Goal: Find specific page/section: Find specific page/section

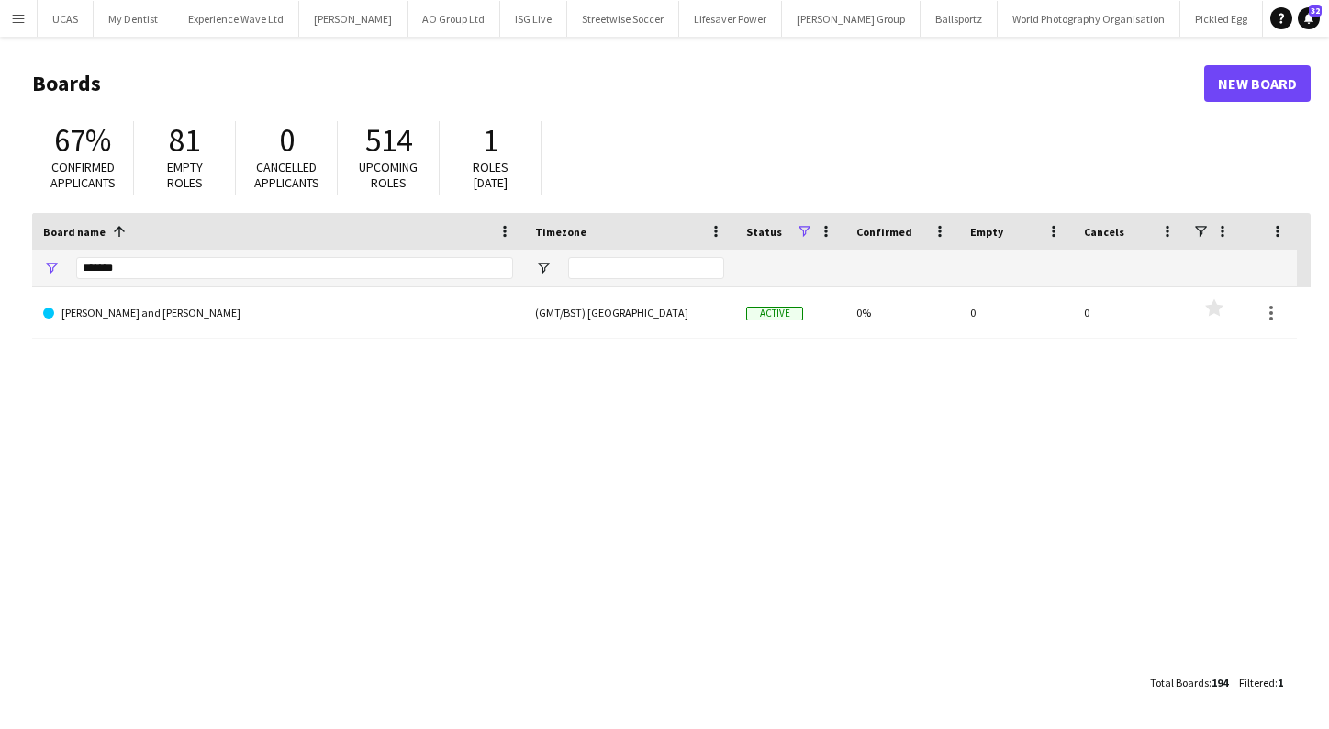
click at [14, 7] on button "Menu" at bounding box center [18, 18] width 37 height 37
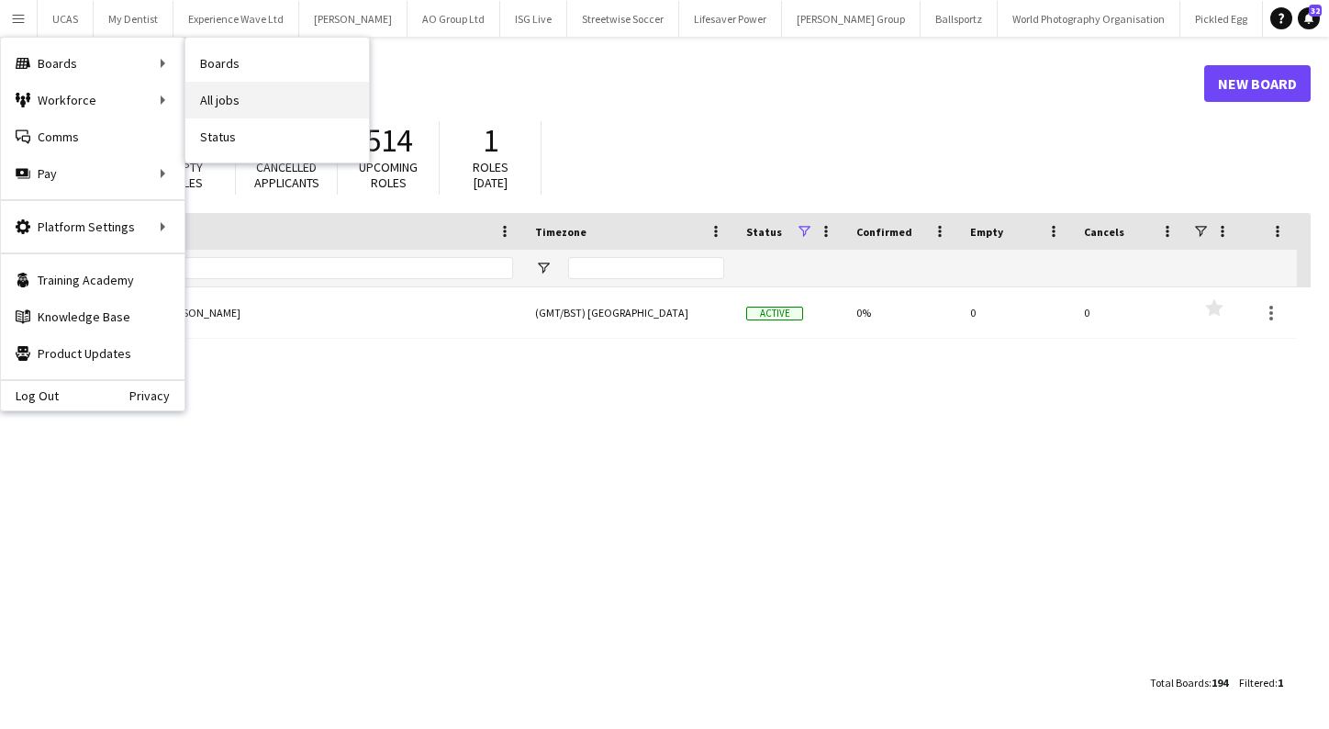
click at [259, 91] on link "All jobs" at bounding box center [277, 100] width 184 height 37
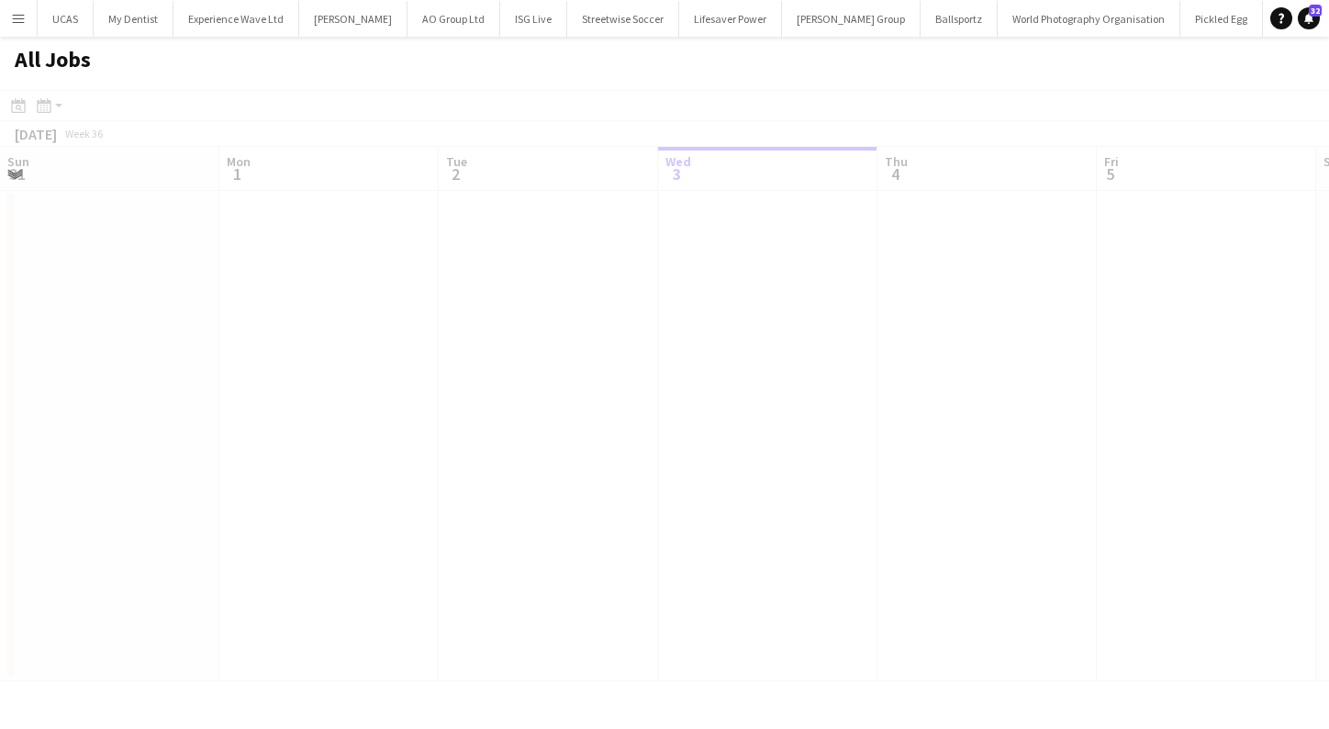
scroll to position [0, 439]
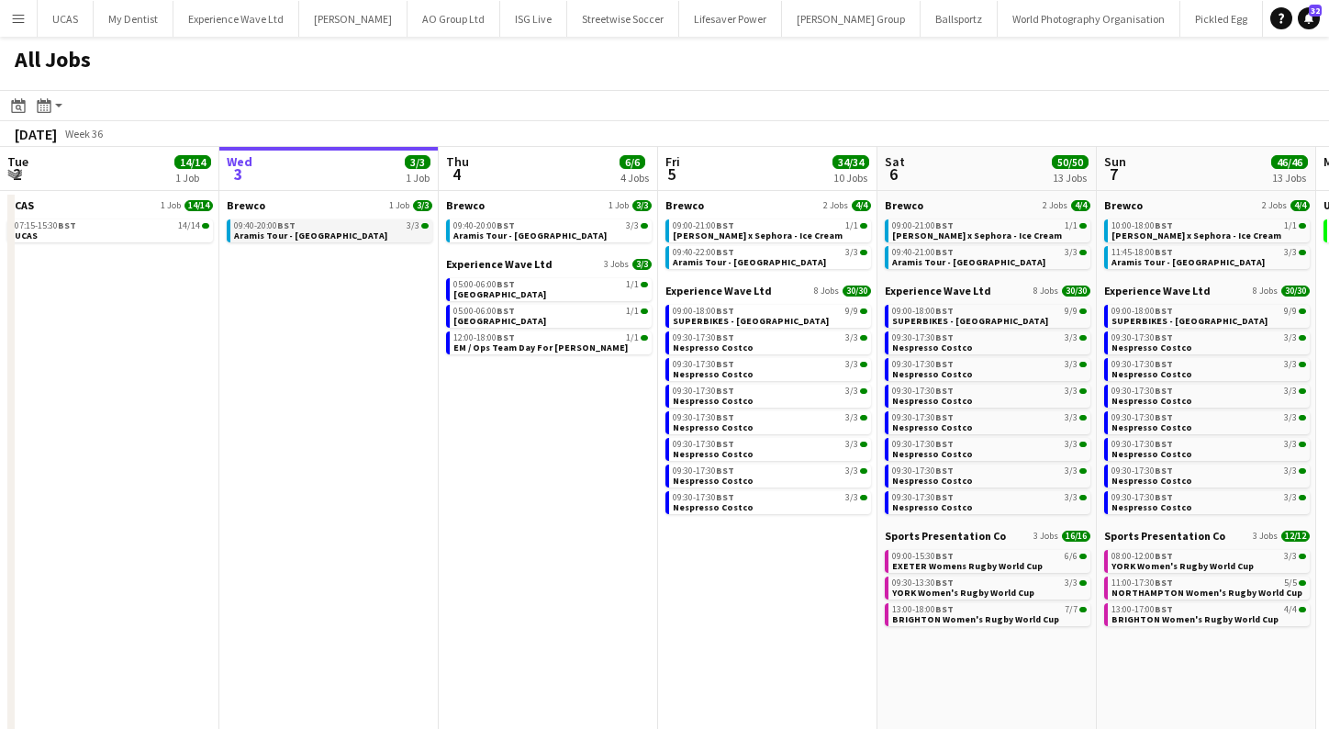
click at [337, 226] on div "09:40-20:00 BST 3/3" at bounding box center [331, 225] width 195 height 9
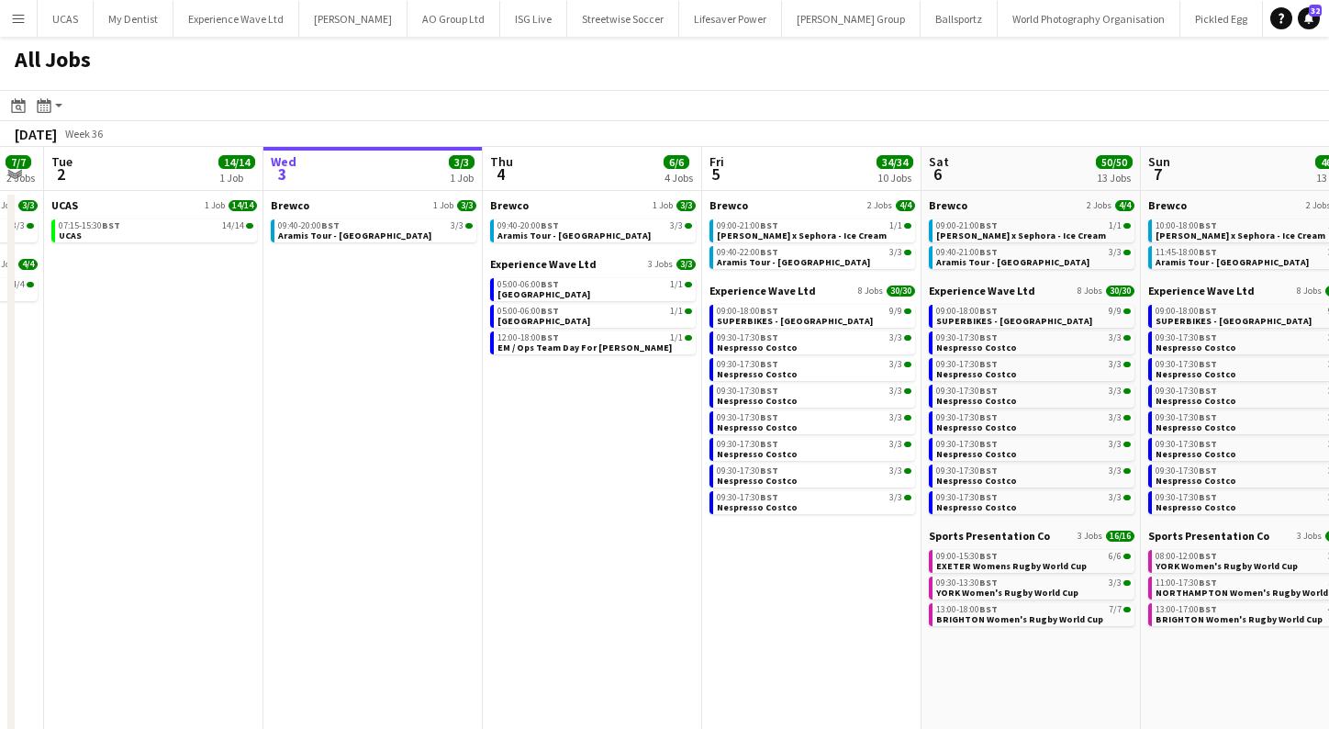
scroll to position [0, 393]
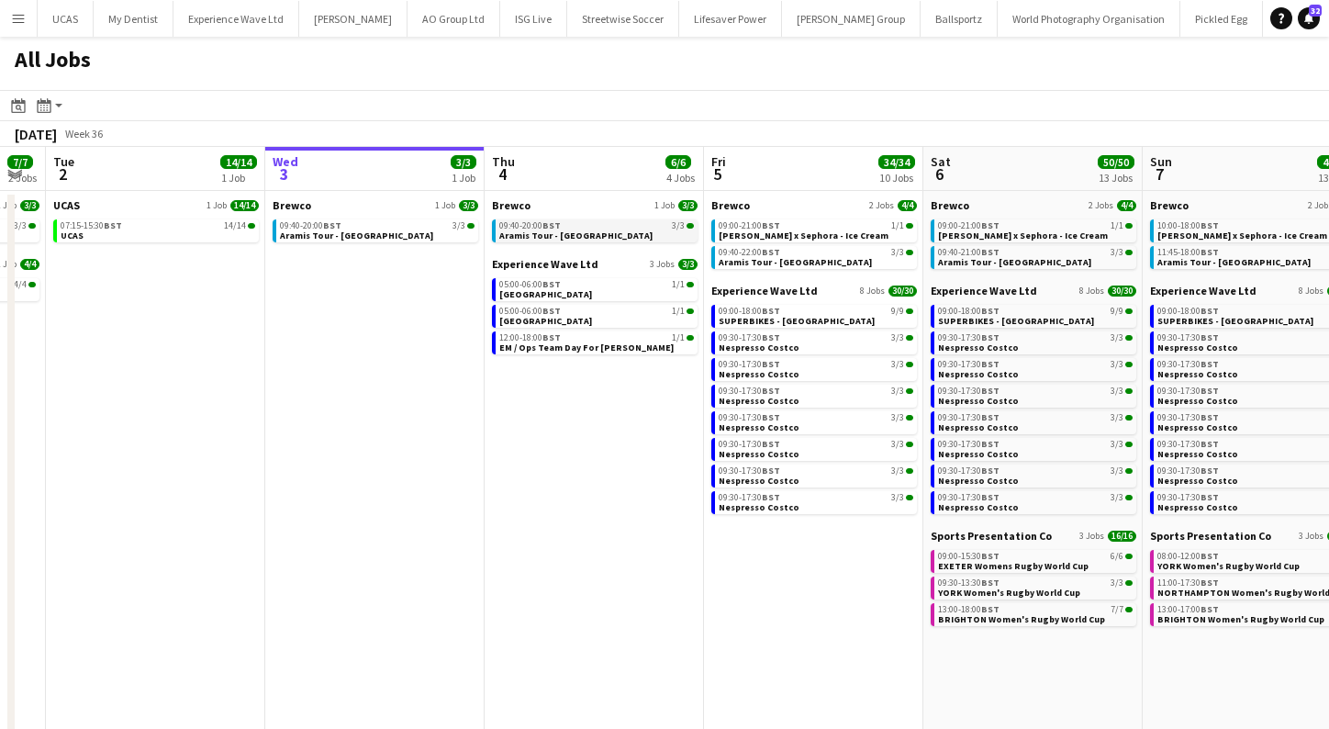
click at [569, 239] on span "Aramis Tour - [GEOGRAPHIC_DATA]" at bounding box center [575, 236] width 153 height 12
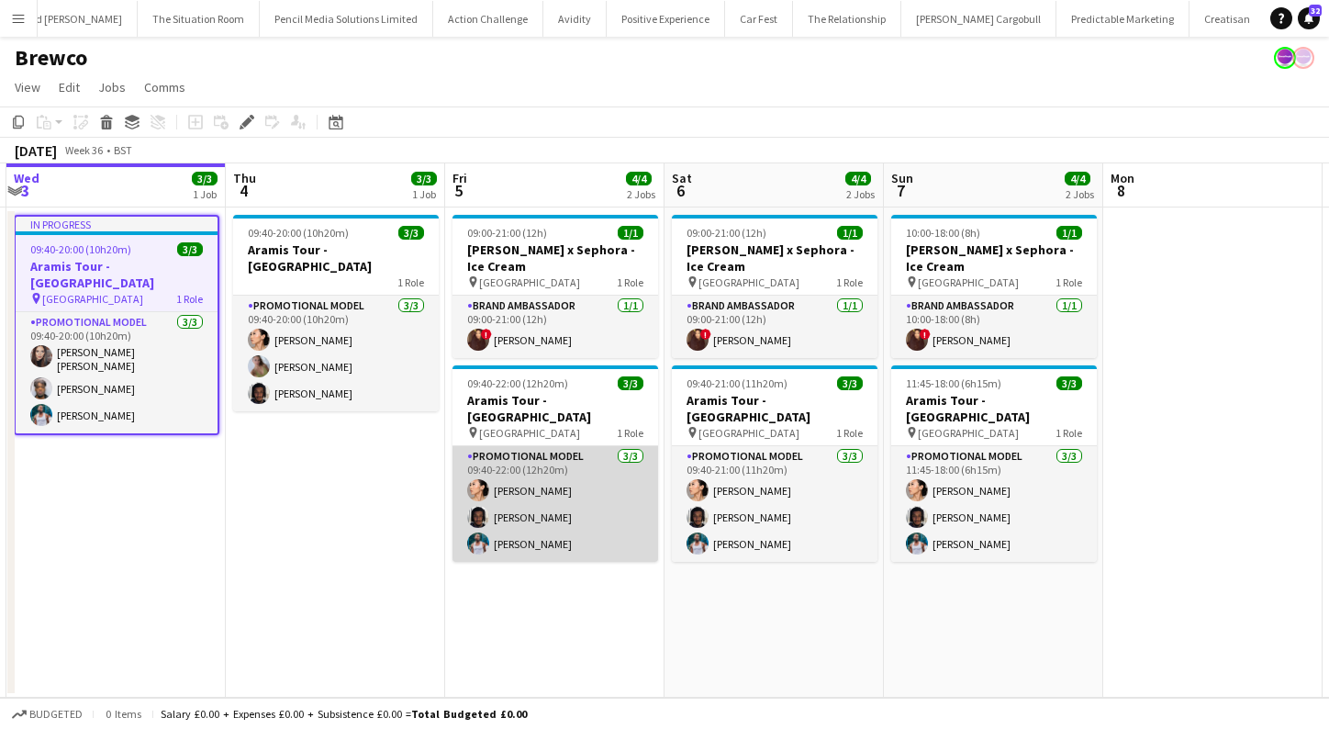
scroll to position [0, 654]
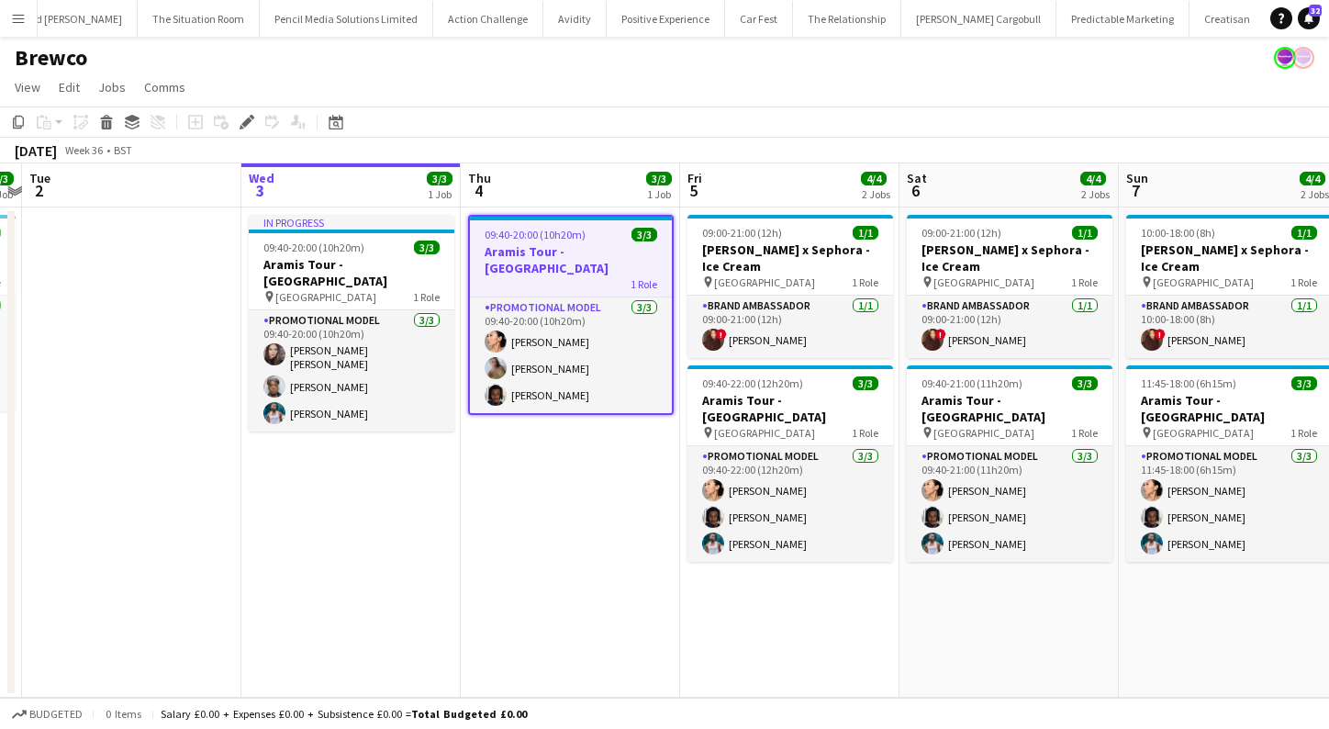
click at [557, 516] on app-date-cell "09:40-20:00 (10h20m) 3/3 Aramis Tour - Liverpool 1 Role Promotional Model 3/3 0…" at bounding box center [570, 452] width 219 height 490
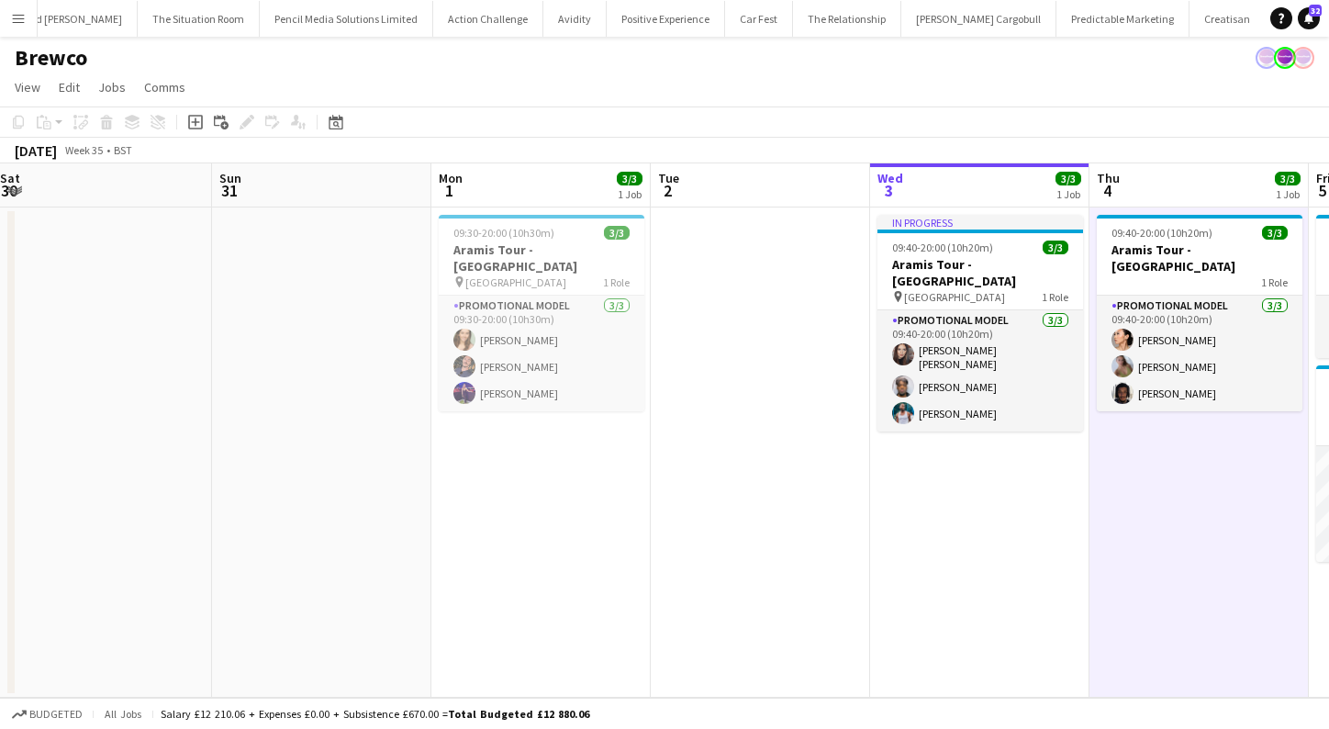
scroll to position [0, 523]
